Goal: Complete application form

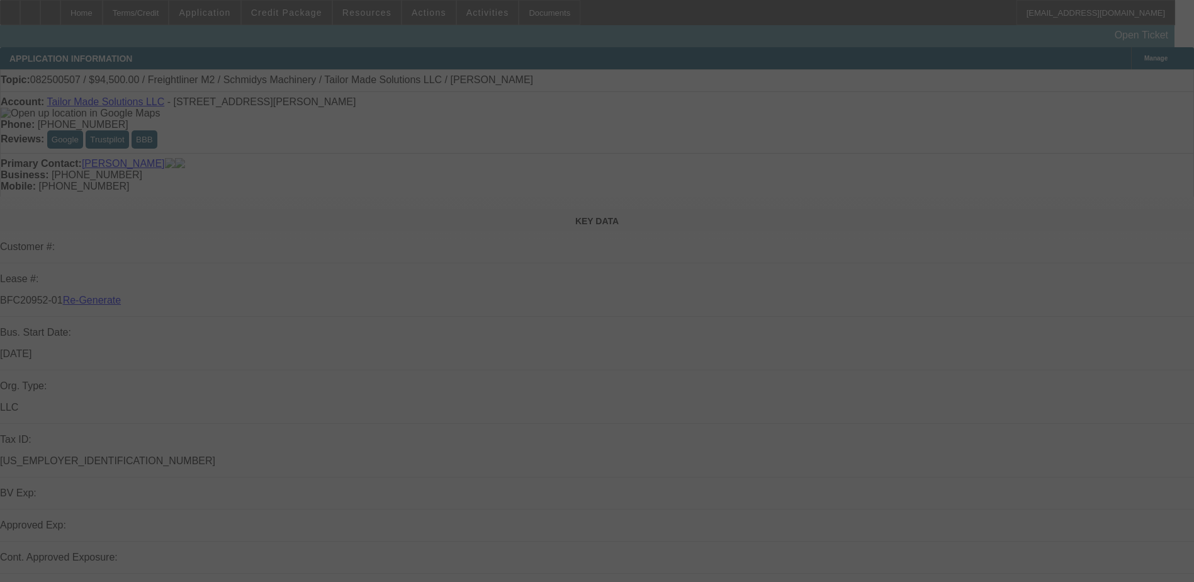
select select "4"
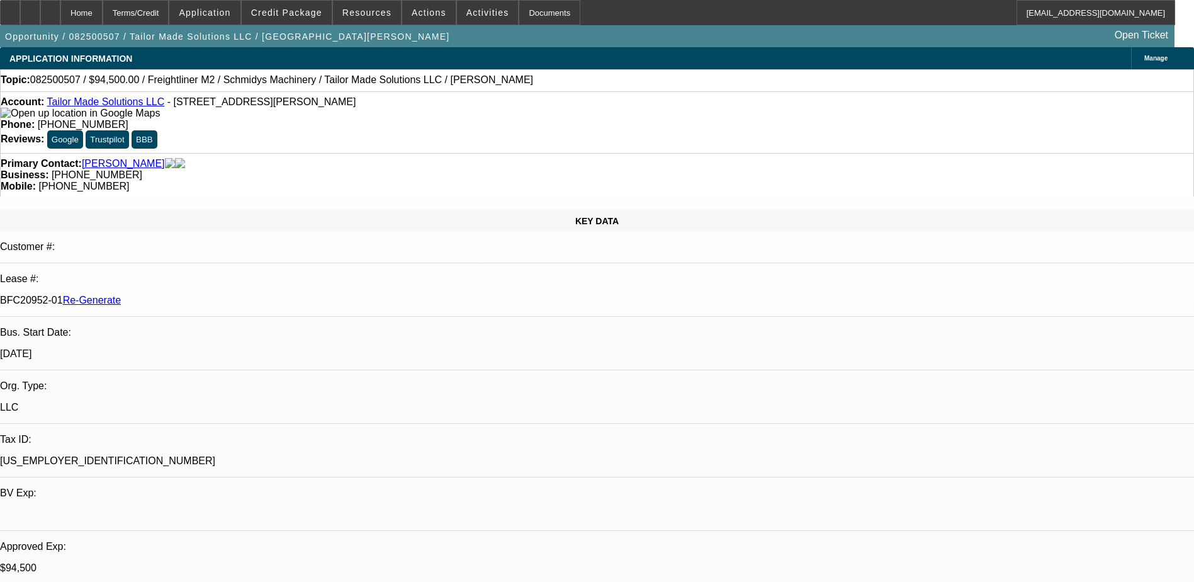
select select "0.1"
select select "0"
select select "1"
select select "2"
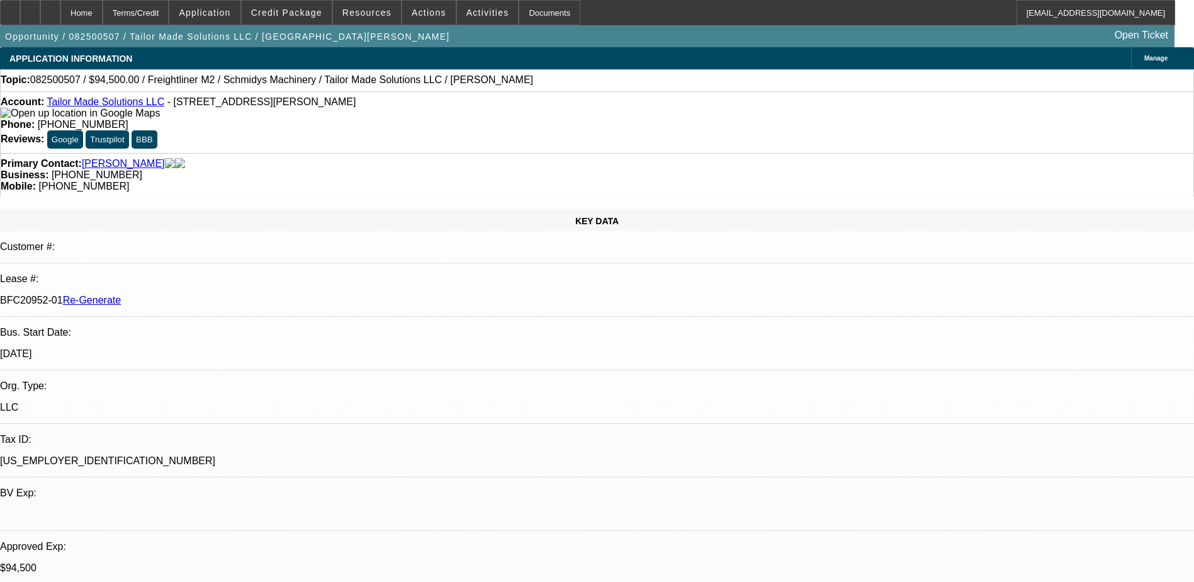
select select "6"
click at [519, 9] on div "Documents" at bounding box center [550, 12] width 62 height 25
click at [560, 126] on div "Account: Tailor Made Solutions LLC - [STREET_ADDRESS][PERSON_NAME] Phone: [PHON…" at bounding box center [597, 122] width 1194 height 62
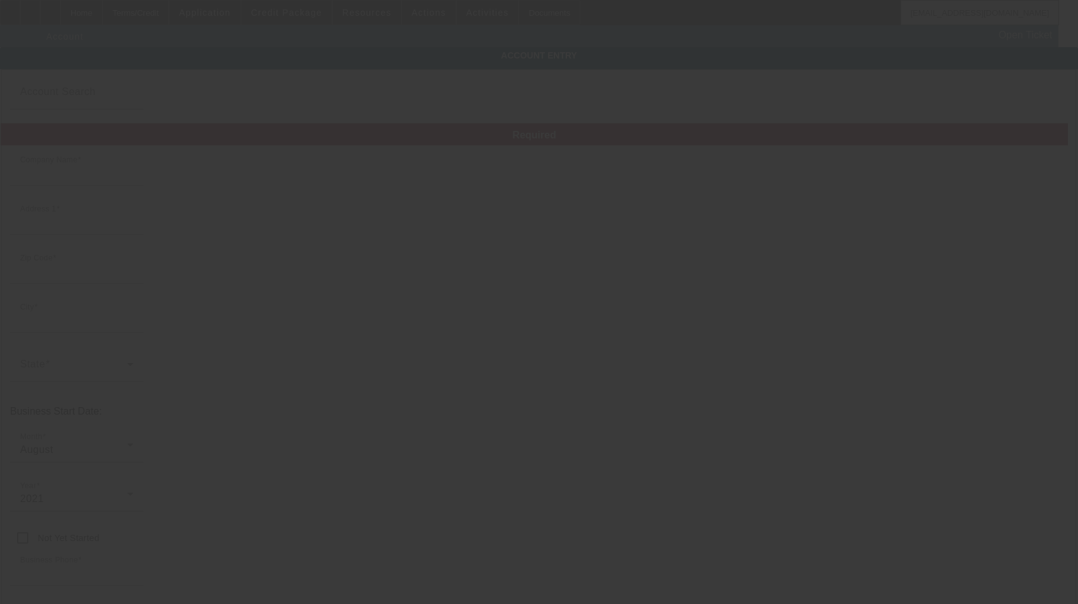
type input "Tailor Made Solutions LLC"
type input "305 5th St NE"
type input "58730"
type input "Crosby"
type input "[PHONE_NUMBER]"
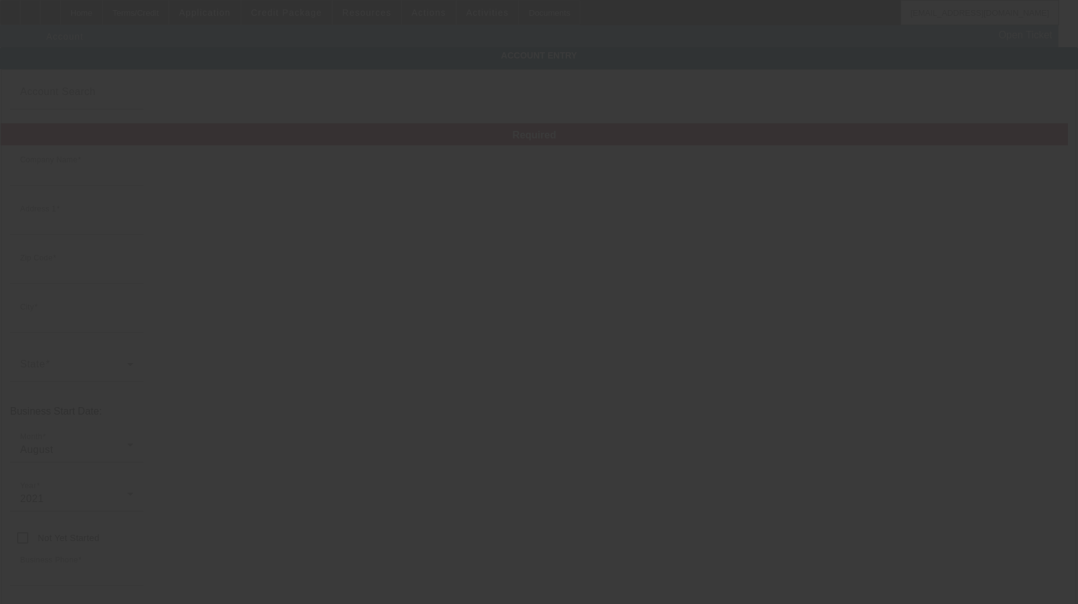
type input "tailormadesolutionstms@gmail.com"
type input "Divide"
type input "[US_EMPLOYER_IDENTIFICATION_NUMBER]"
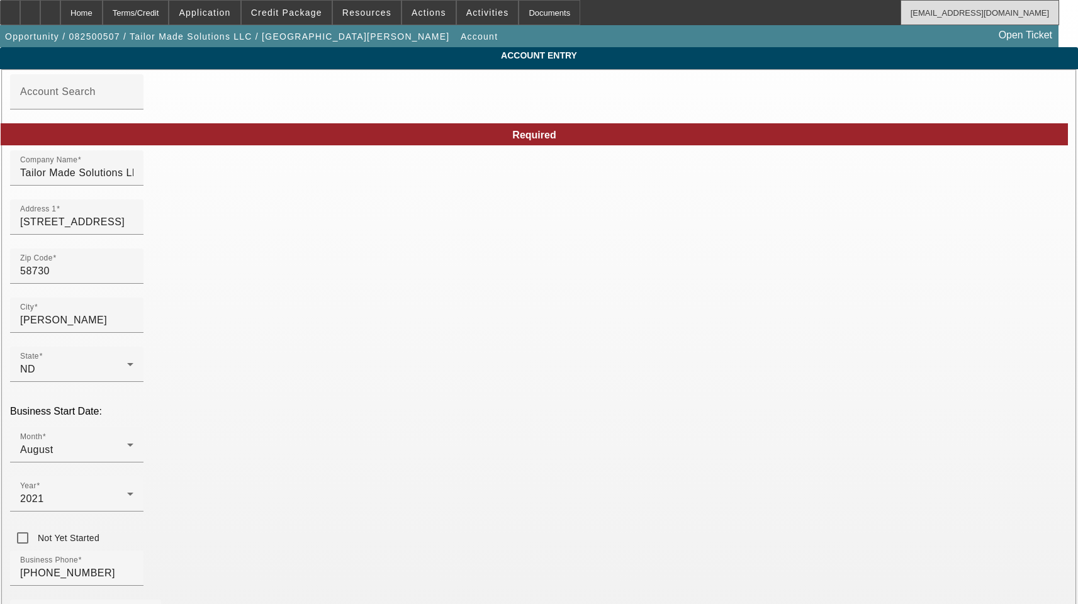
type input "8/19/2025"
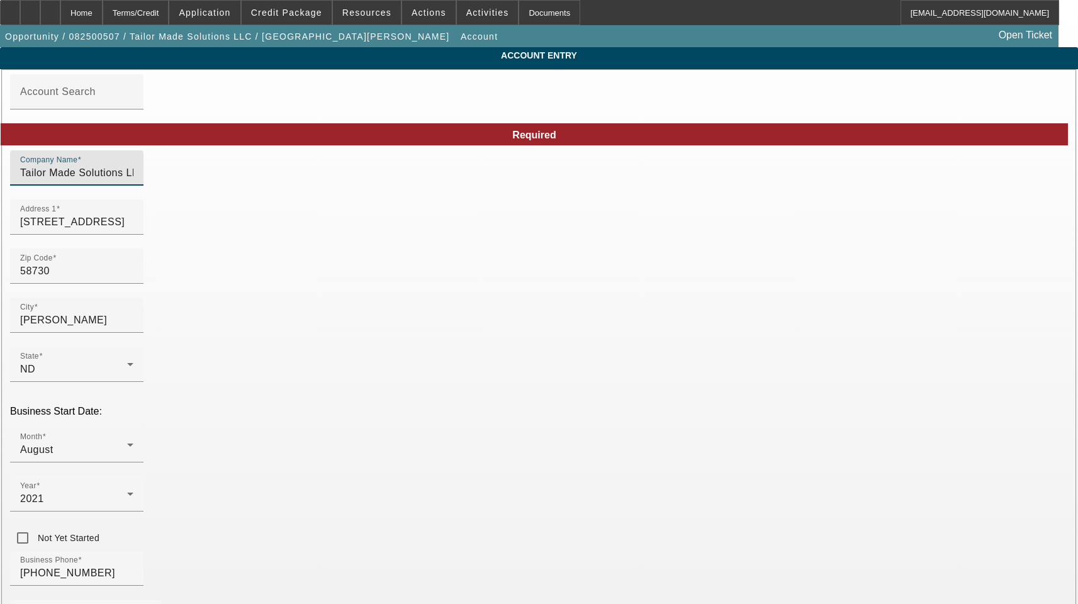
click at [133, 181] on input "Tailor Made Solutions LLC" at bounding box center [76, 173] width 113 height 15
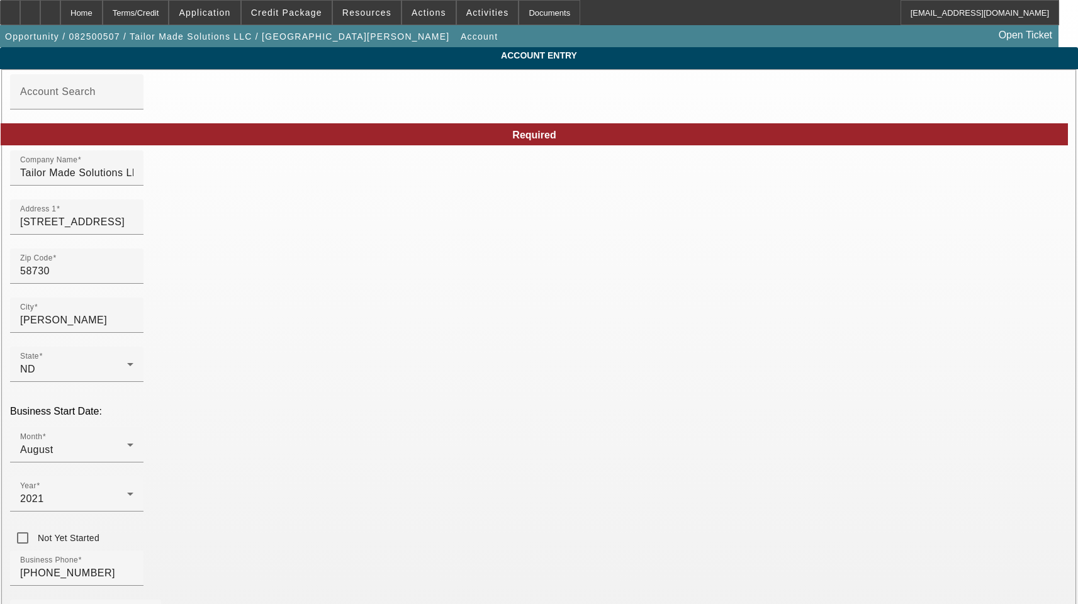
click at [133, 230] on input "305 5th St NE" at bounding box center [76, 222] width 113 height 15
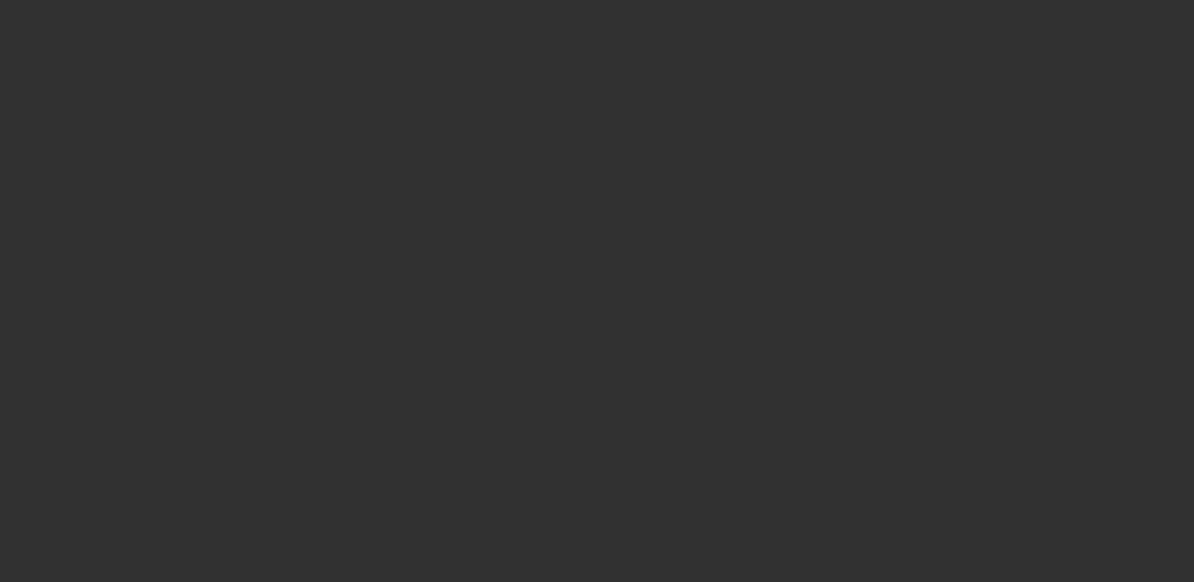
select select "3"
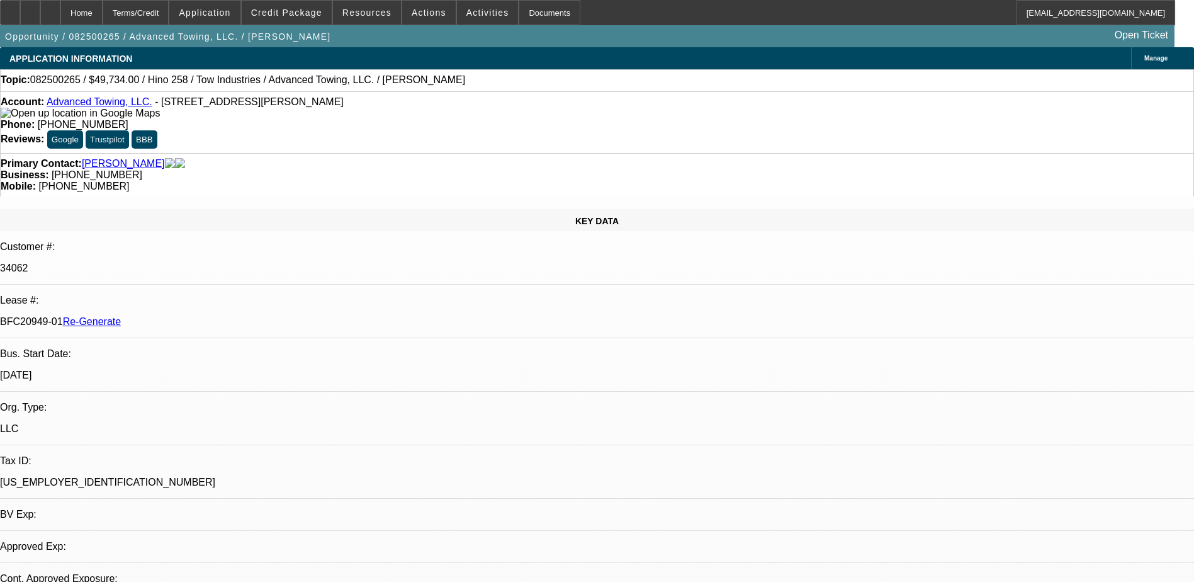
select select "0.1"
select select "2"
select select "0.1"
select select "4"
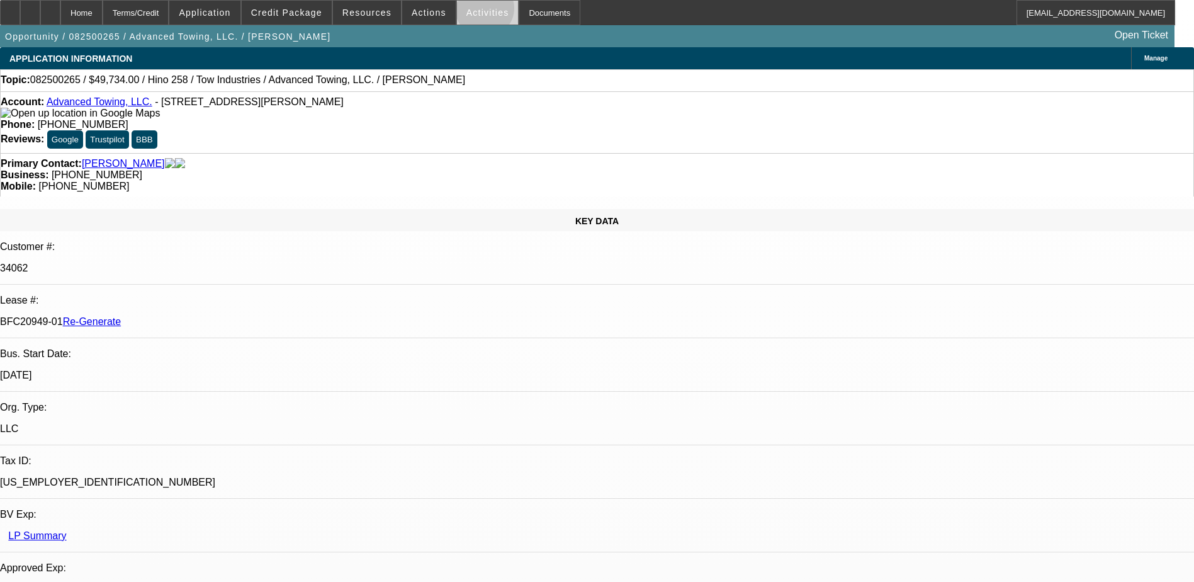
click at [471, 11] on span "Activities" at bounding box center [487, 13] width 43 height 10
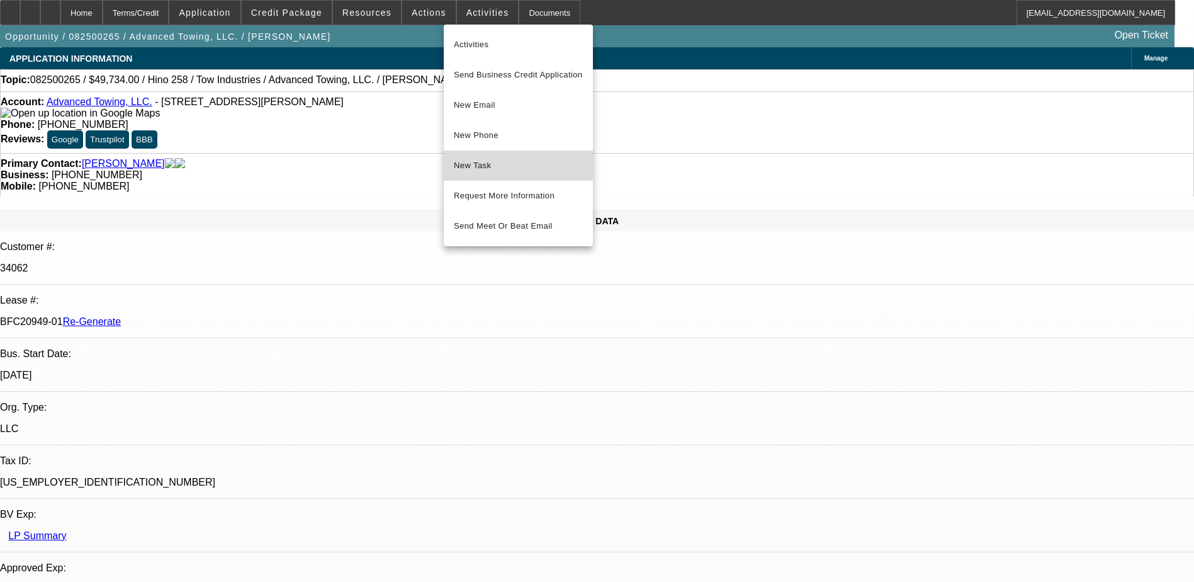
click at [475, 164] on span "New Task" at bounding box center [518, 165] width 129 height 15
